Goal: Find specific page/section: Find specific page/section

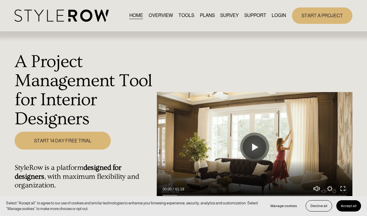
click at [279, 13] on link "LOGIN" at bounding box center [279, 16] width 14 height 8
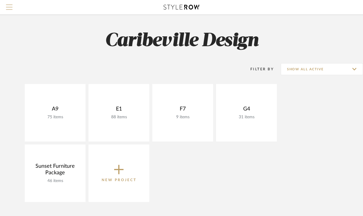
click at [12, 5] on span "Menu" at bounding box center [9, 4] width 7 height 1
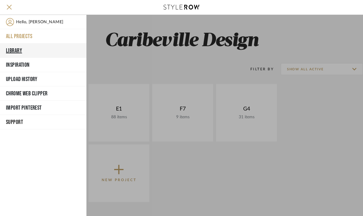
click at [20, 48] on button "Library" at bounding box center [43, 51] width 86 height 14
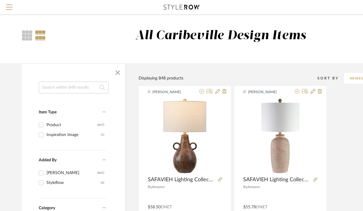
click at [49, 90] on input at bounding box center [74, 88] width 70 height 12
type input "sofa"
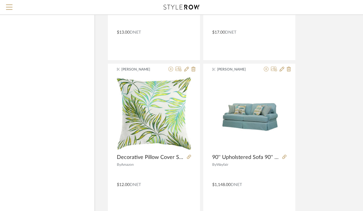
scroll to position [558, 31]
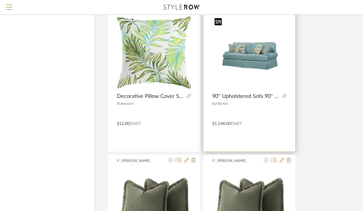
click at [250, 55] on div at bounding box center [249, 53] width 74 height 75
click at [284, 96] on icon at bounding box center [284, 96] width 4 height 4
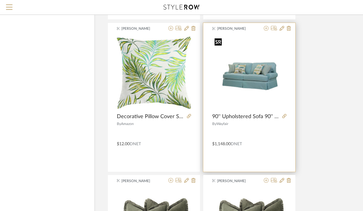
scroll to position [538, 31]
